Goal: Task Accomplishment & Management: Use online tool/utility

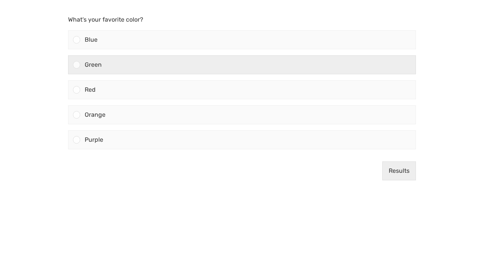
click at [76, 64] on div at bounding box center [76, 64] width 7 height 7
click at [77, 65] on input "Green" at bounding box center [77, 65] width 0 height 0
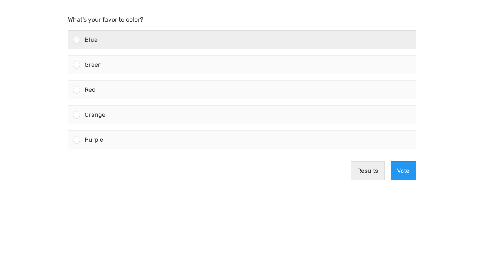
click at [77, 41] on div at bounding box center [76, 39] width 7 height 7
click at [77, 40] on input "Blue" at bounding box center [77, 40] width 0 height 0
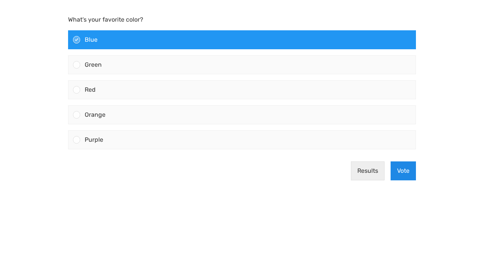
click at [406, 172] on button "Vote" at bounding box center [403, 170] width 25 height 19
